Goal: Transaction & Acquisition: Purchase product/service

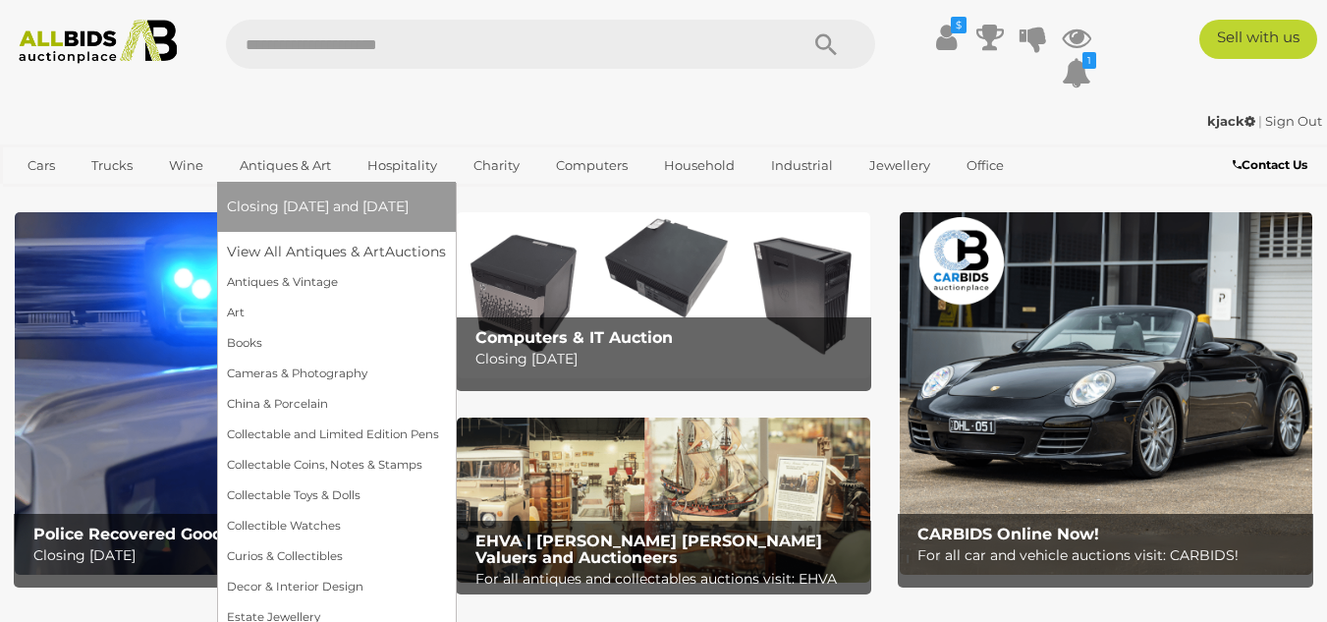
click at [281, 161] on link "Antiques & Art" at bounding box center [285, 165] width 117 height 32
click at [266, 468] on link "Collectable Coins, Notes & Stamps" at bounding box center [336, 465] width 219 height 30
